Goal: Transaction & Acquisition: Purchase product/service

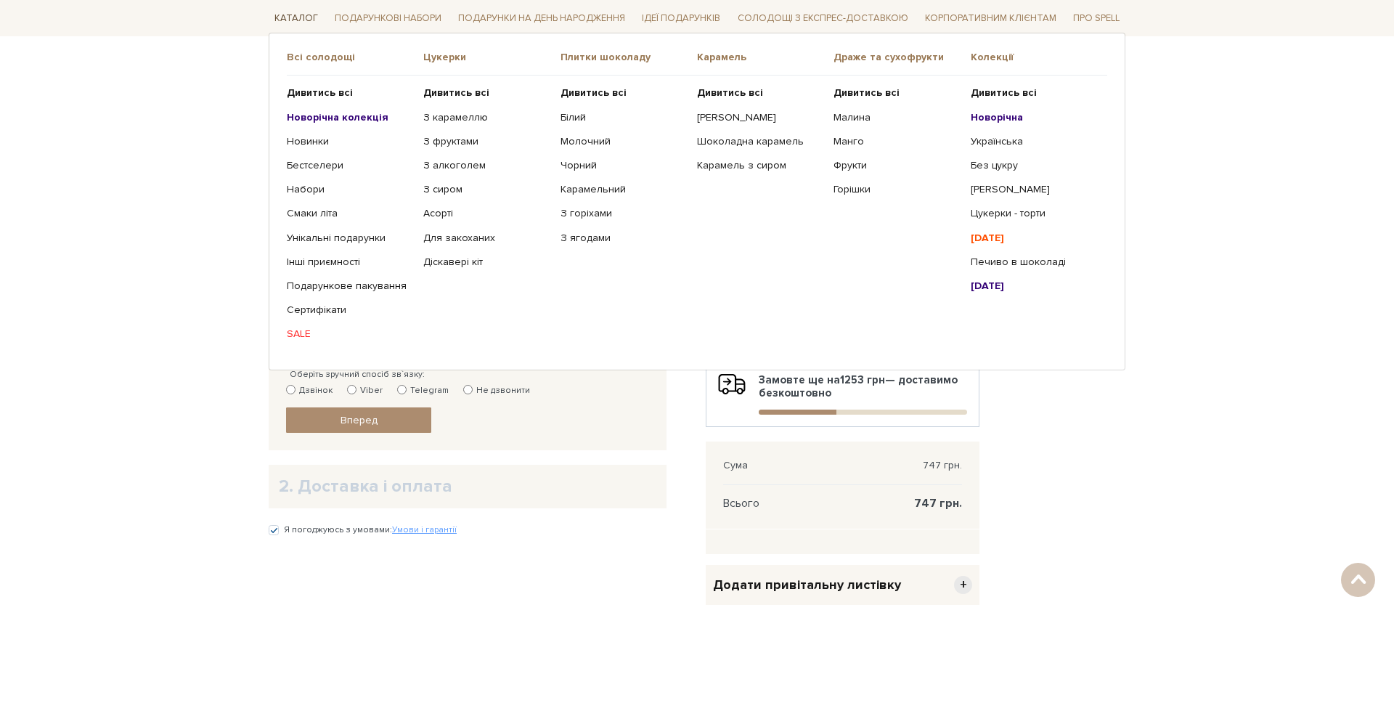
click at [282, 13] on link "Каталог" at bounding box center [296, 18] width 55 height 23
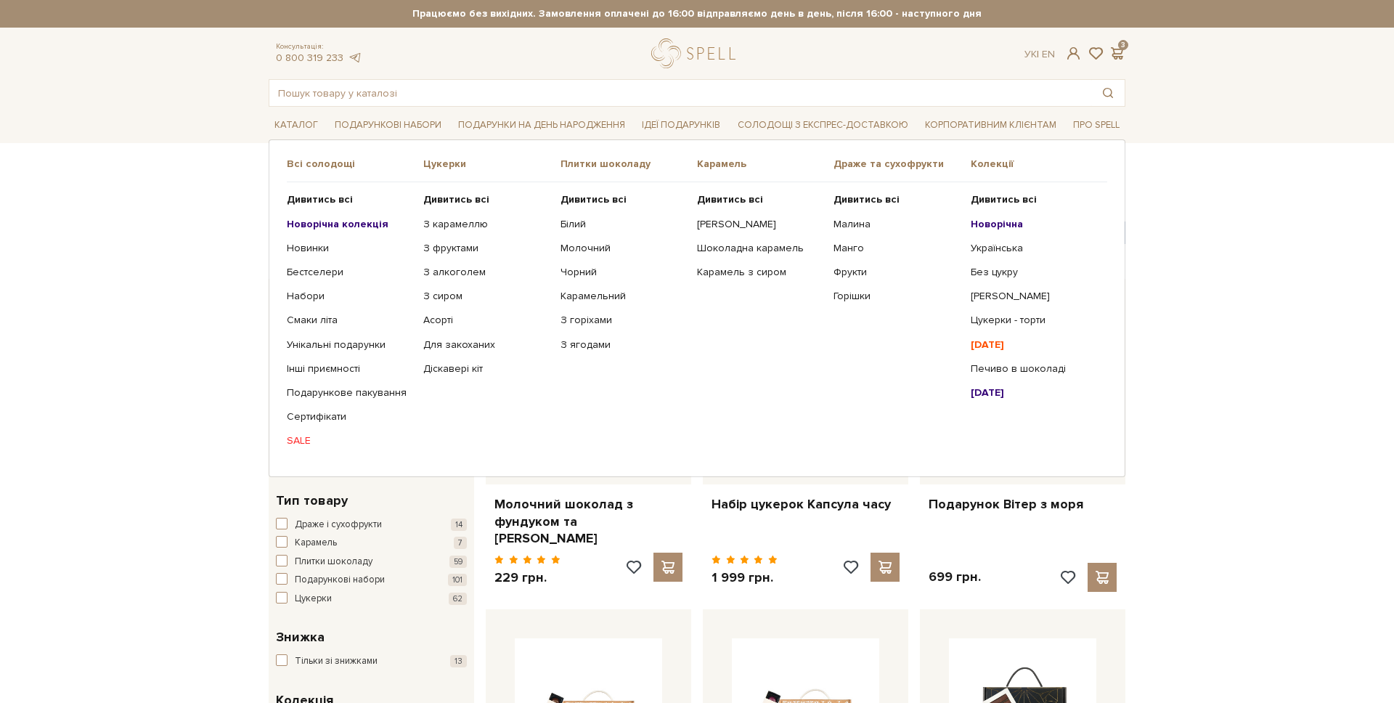
click at [319, 427] on ul "Дивитись всі Новорічна колекція Новинки Бестселери Набори SALE" at bounding box center [355, 320] width 136 height 276
click at [322, 419] on link "Сертифікати" at bounding box center [350, 416] width 126 height 13
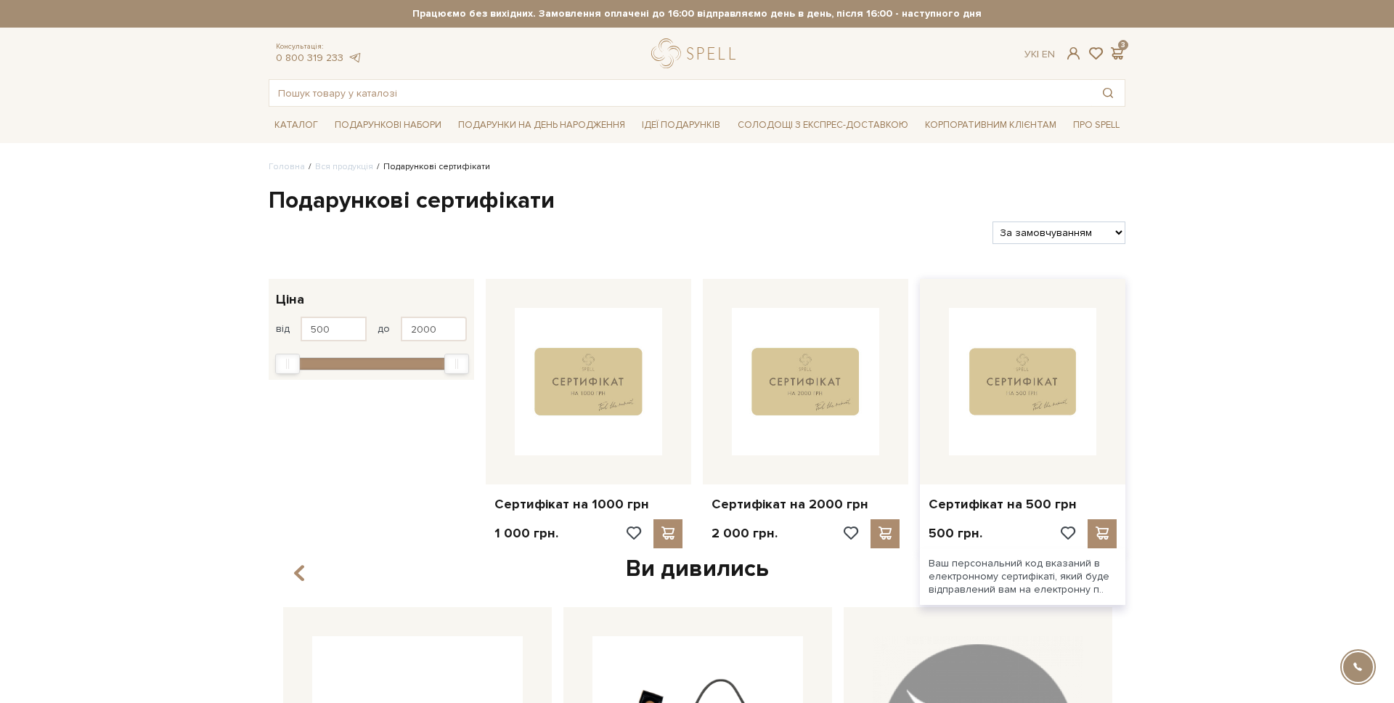
click at [947, 377] on div at bounding box center [1022, 381] width 205 height 205
click at [1034, 394] on img at bounding box center [1022, 381] width 147 height 147
